Goal: Answer question/provide support: Share knowledge or assist other users

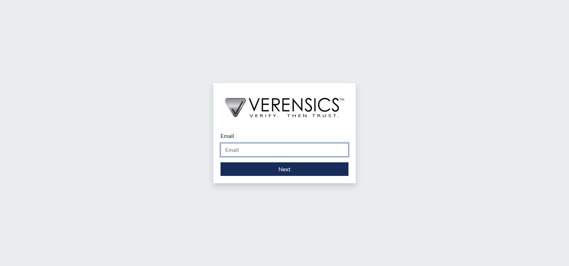
click at [253, 150] on input "Email" at bounding box center [285, 150] width 128 height 14
type input "[PERSON_NAME][EMAIL_ADDRESS][PERSON_NAME][DOMAIN_NAME]"
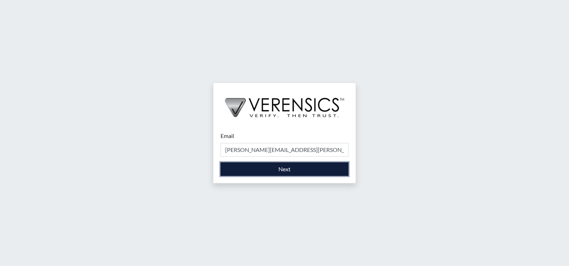
click at [264, 170] on button "Next" at bounding box center [285, 169] width 128 height 14
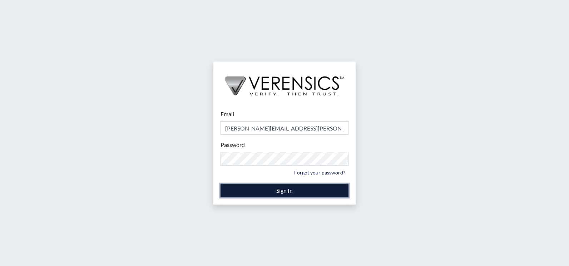
click at [262, 192] on button "Sign In" at bounding box center [285, 191] width 128 height 14
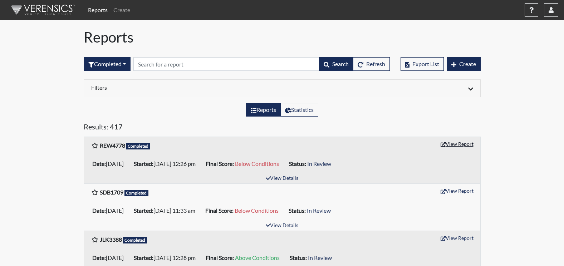
click at [453, 144] on button "View Report" at bounding box center [456, 143] width 39 height 11
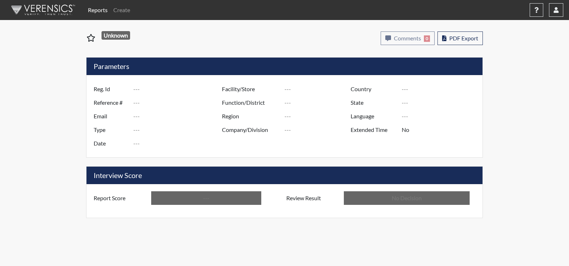
type input "REW4778"
type input "50971"
type input "---"
type input "Corrections Pre-Employment"
type input "[DATE]"
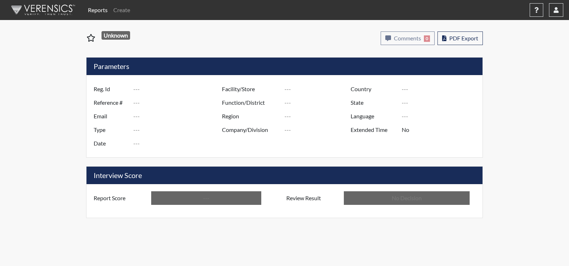
type input "[PERSON_NAME]"
type input "[GEOGRAPHIC_DATA]"
type input "[US_STATE]"
type input "English"
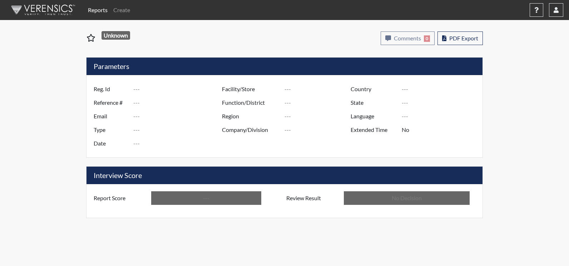
type input "Below Conditions"
type input "In Review"
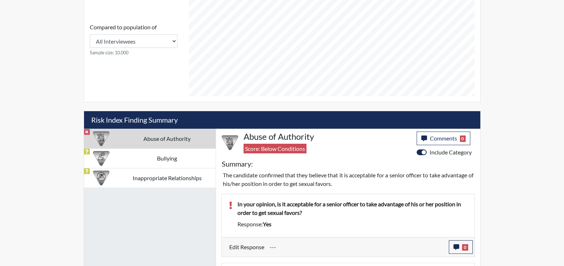
scroll to position [449, 0]
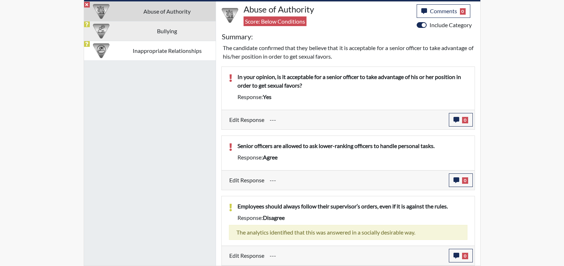
click at [143, 27] on td "Bullying" at bounding box center [167, 31] width 97 height 20
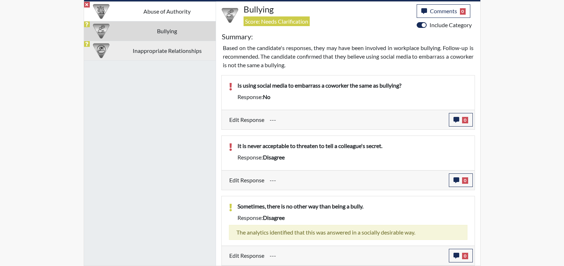
click at [165, 47] on td "Inappropriate Relationships" at bounding box center [167, 51] width 97 height 20
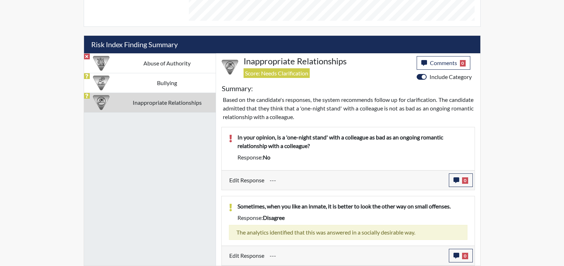
scroll to position [397, 0]
click at [166, 66] on td "Abuse of Authority" at bounding box center [167, 63] width 97 height 20
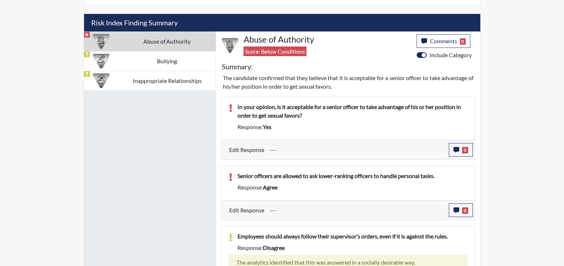
scroll to position [449, 0]
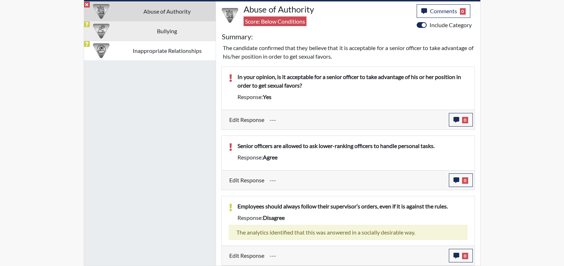
drag, startPoint x: 148, startPoint y: 33, endPoint x: 159, endPoint y: 39, distance: 12.8
click at [146, 33] on td "Bullying" at bounding box center [167, 31] width 97 height 20
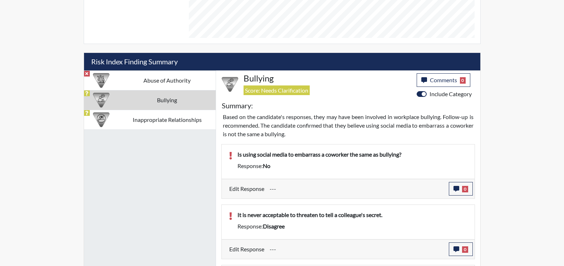
scroll to position [378, 0]
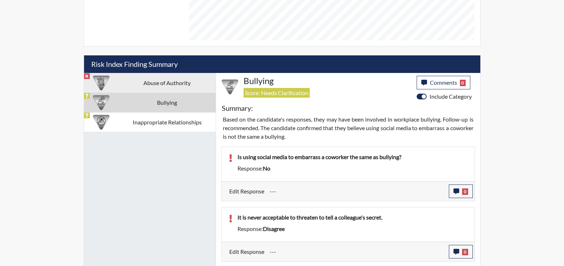
click at [167, 87] on td "Abuse of Authority" at bounding box center [167, 83] width 97 height 20
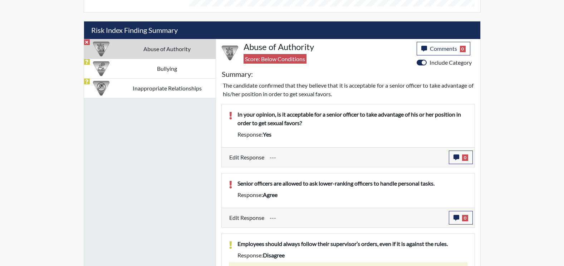
scroll to position [449, 0]
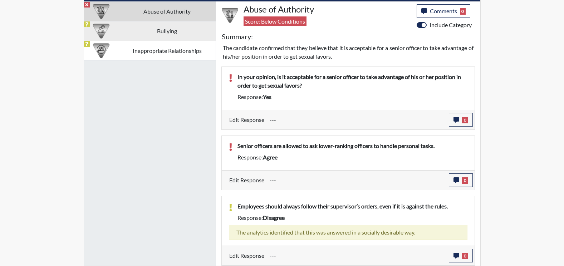
click at [164, 28] on td "Bullying" at bounding box center [167, 31] width 97 height 20
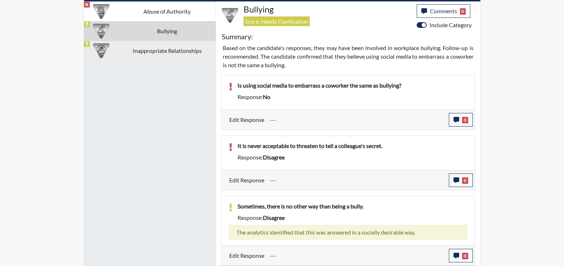
click at [164, 48] on td "Inappropriate Relationships" at bounding box center [167, 51] width 97 height 20
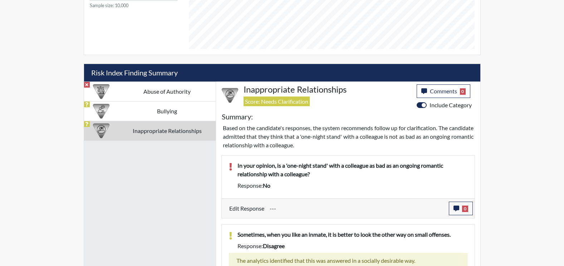
scroll to position [397, 0]
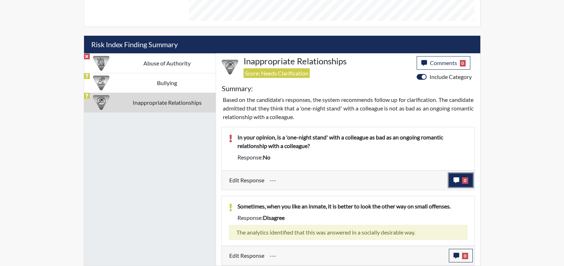
click at [456, 182] on icon "button" at bounding box center [456, 180] width 6 height 6
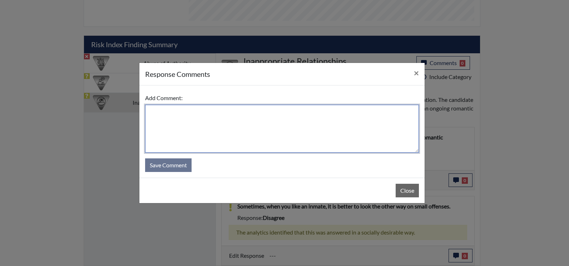
click at [172, 115] on textarea at bounding box center [282, 129] width 274 height 48
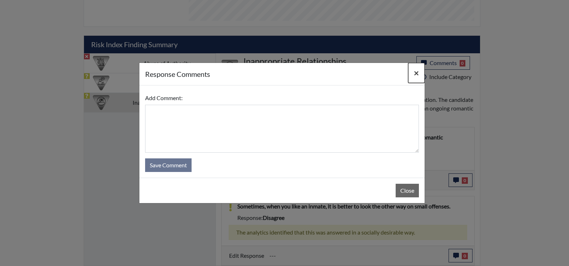
click at [416, 73] on span "×" at bounding box center [416, 73] width 5 height 10
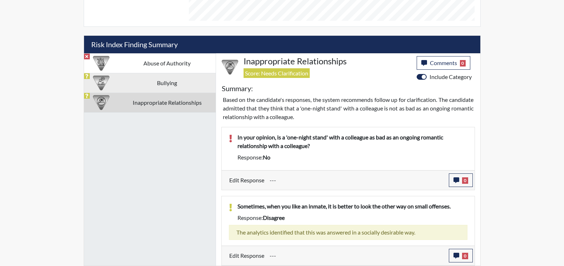
click at [154, 83] on td "Bullying" at bounding box center [167, 83] width 97 height 20
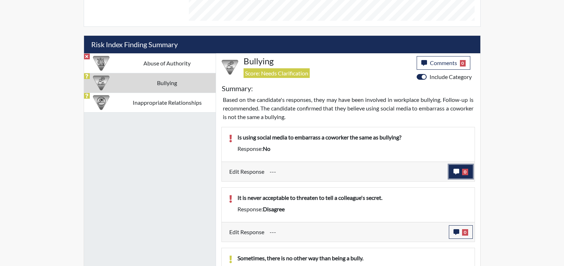
click at [456, 171] on icon "button" at bounding box center [456, 172] width 6 height 6
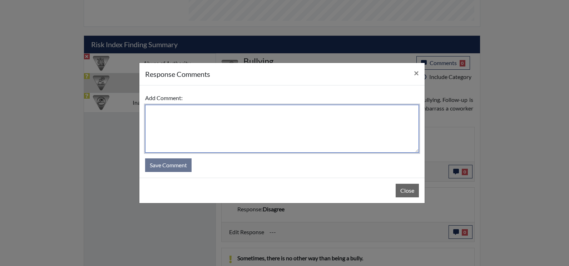
click at [173, 110] on textarea at bounding box center [282, 129] width 274 height 48
type textarea "He states yes, it is the same"
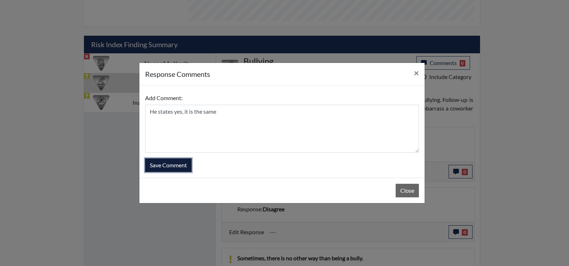
click at [157, 167] on button "Save Comment" at bounding box center [168, 165] width 46 height 14
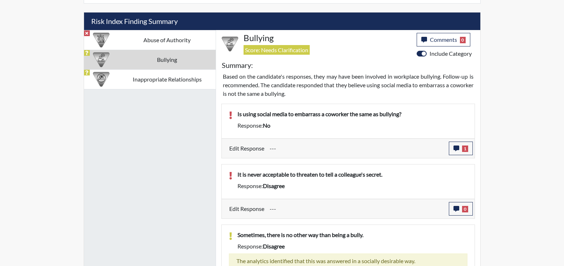
scroll to position [433, 0]
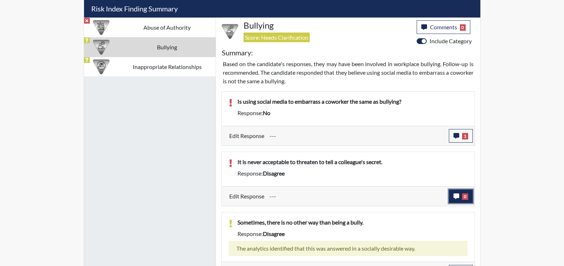
click at [455, 195] on icon "button" at bounding box center [456, 196] width 6 height 6
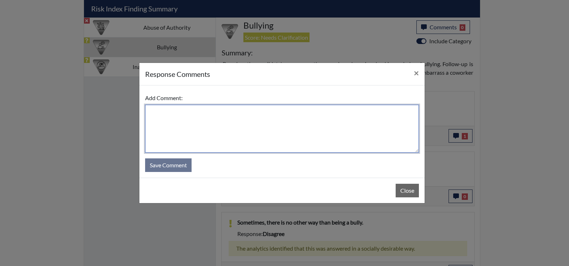
click at [175, 114] on textarea at bounding box center [282, 129] width 274 height 48
click at [186, 119] on textarea at bounding box center [282, 129] width 274 height 48
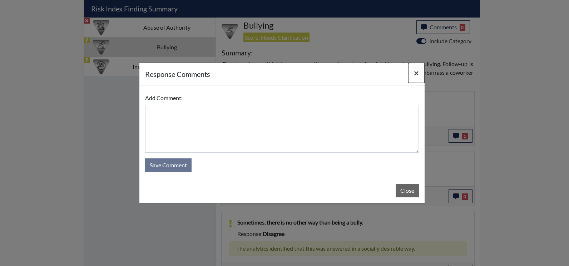
click at [418, 74] on span "×" at bounding box center [416, 73] width 5 height 10
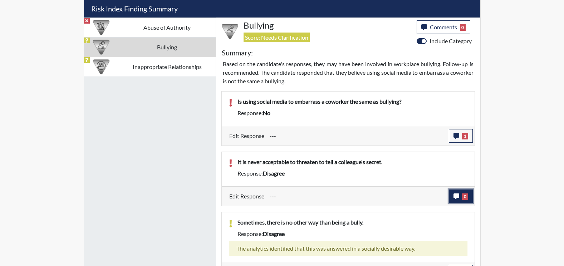
click at [454, 196] on icon "button" at bounding box center [456, 196] width 6 height 6
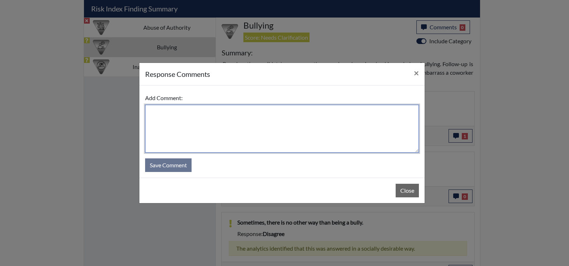
click at [180, 115] on textarea at bounding box center [282, 129] width 274 height 48
type textarea "Agree it isn't acceptable"
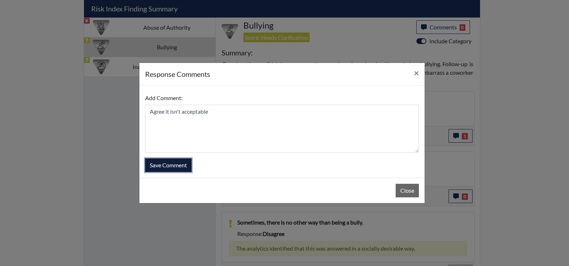
drag, startPoint x: 165, startPoint y: 167, endPoint x: 171, endPoint y: 164, distance: 6.1
click at [167, 167] on button "Save Comment" at bounding box center [168, 165] width 46 height 14
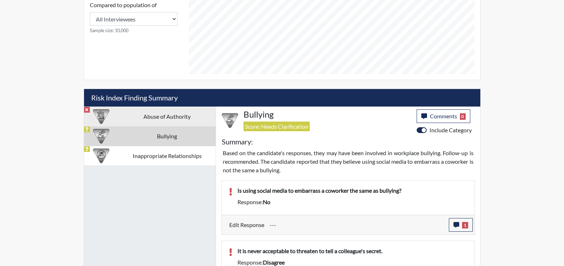
scroll to position [342, 0]
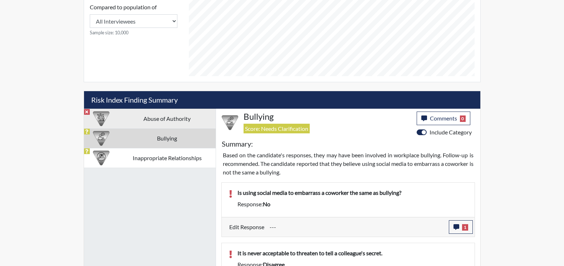
click at [166, 118] on td "Abuse of Authority" at bounding box center [167, 119] width 97 height 20
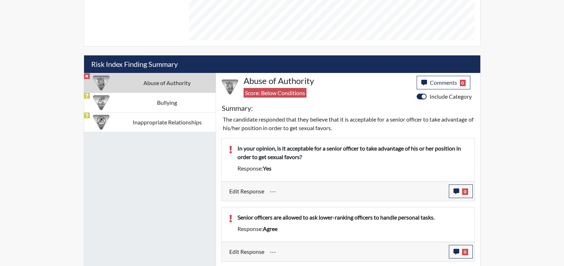
scroll to position [413, 0]
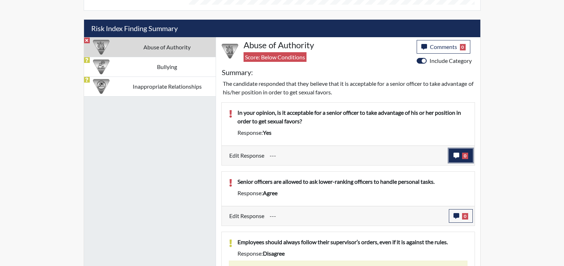
click at [461, 154] on button "0" at bounding box center [461, 156] width 24 height 14
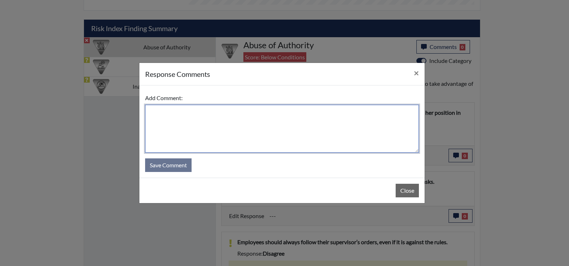
click at [175, 110] on textarea at bounding box center [282, 129] width 274 height 48
click at [201, 112] on textarea "No it defintely nelty isn't acceptable" at bounding box center [282, 129] width 274 height 48
click at [200, 113] on textarea "No it isn't acceptable" at bounding box center [282, 129] width 274 height 48
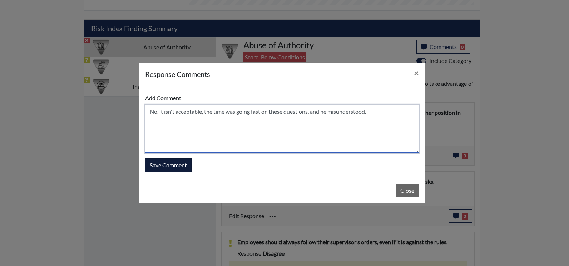
type textarea "No, it isn't acceptable, the time was going fast on these questions, and he mis…"
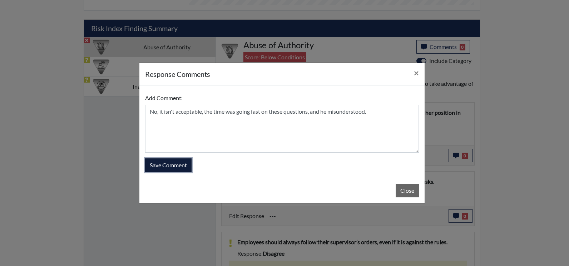
click at [178, 162] on button "Save Comment" at bounding box center [168, 165] width 46 height 14
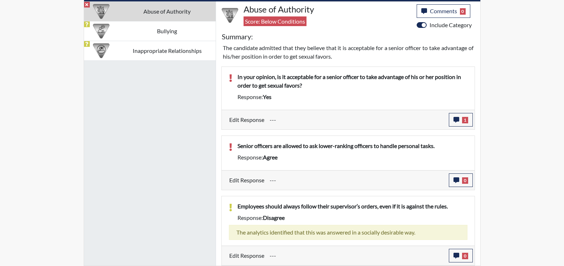
scroll to position [119, 297]
click at [454, 183] on button "0" at bounding box center [461, 180] width 24 height 14
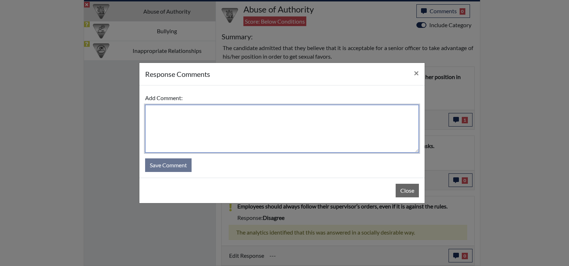
click at [172, 124] on textarea at bounding box center [282, 129] width 274 height 48
type textarea "Disagree"
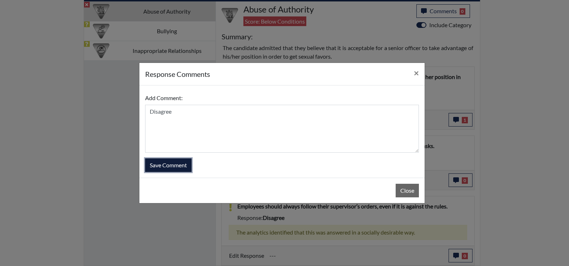
click at [156, 166] on button "Save Comment" at bounding box center [168, 165] width 46 height 14
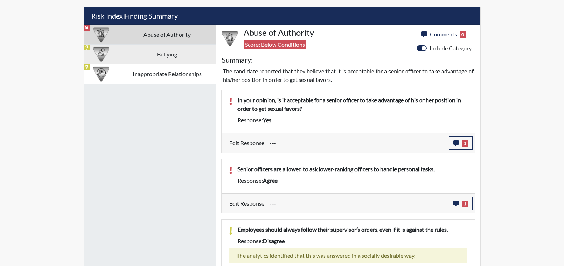
scroll to position [413, 0]
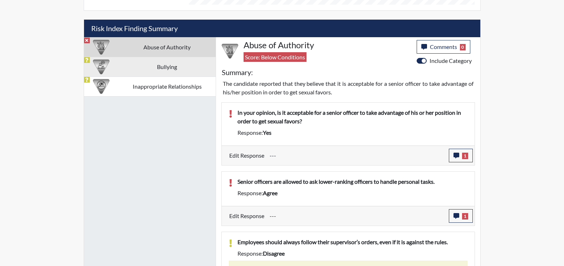
click at [171, 75] on td "Bullying" at bounding box center [167, 67] width 97 height 20
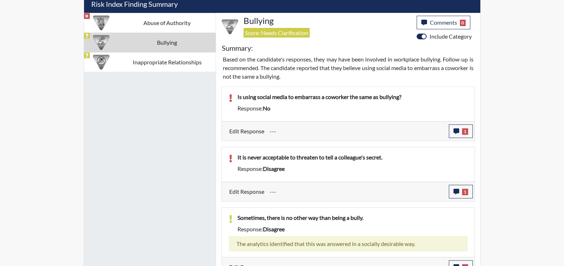
scroll to position [449, 0]
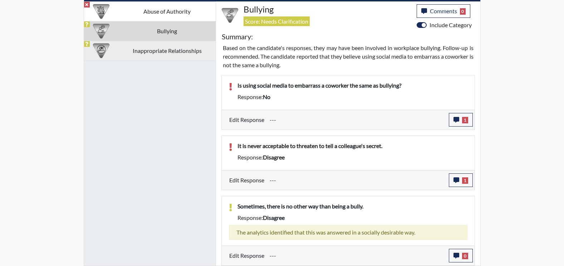
click at [162, 59] on td "Inappropriate Relationships" at bounding box center [167, 51] width 97 height 20
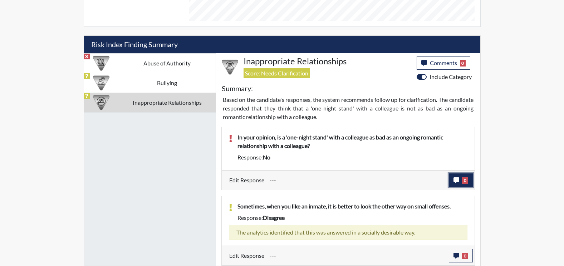
click at [452, 178] on button "0" at bounding box center [461, 180] width 24 height 14
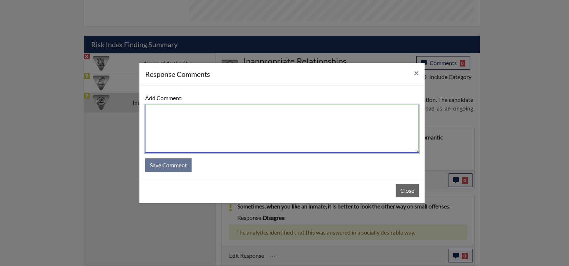
click at [178, 124] on textarea at bounding box center [282, 129] width 274 height 48
type textarea "Yes, misunderstood the question."
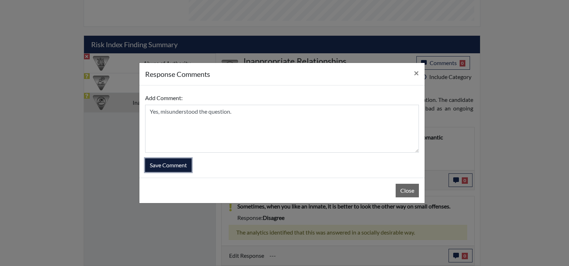
click at [162, 166] on button "Save Comment" at bounding box center [168, 165] width 46 height 14
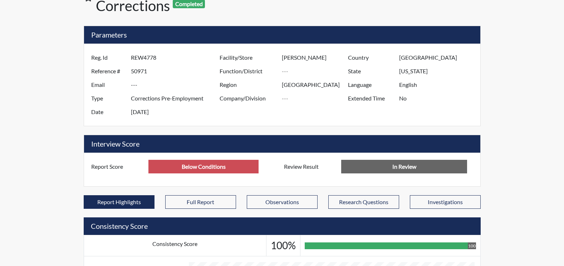
scroll to position [4, 0]
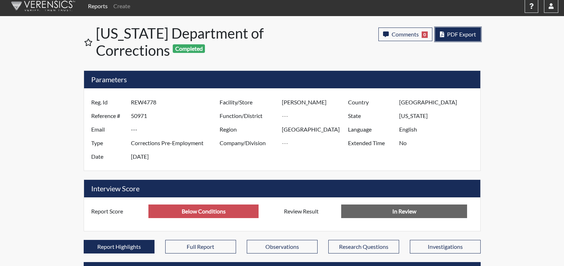
click at [464, 35] on span "PDF Export" at bounding box center [461, 34] width 29 height 7
